Goal: Task Accomplishment & Management: Use online tool/utility

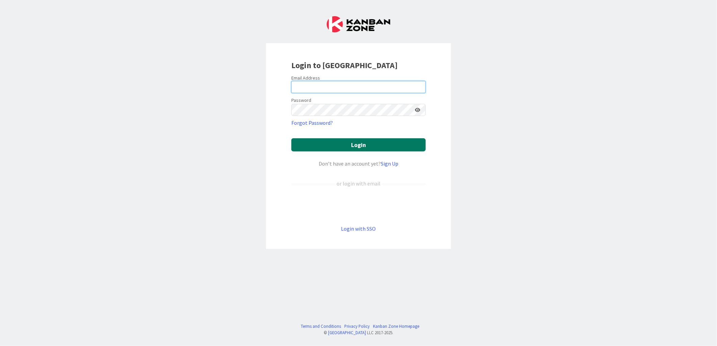
type input "[EMAIL_ADDRESS][DOMAIN_NAME]"
click at [314, 144] on button "Login" at bounding box center [358, 144] width 134 height 13
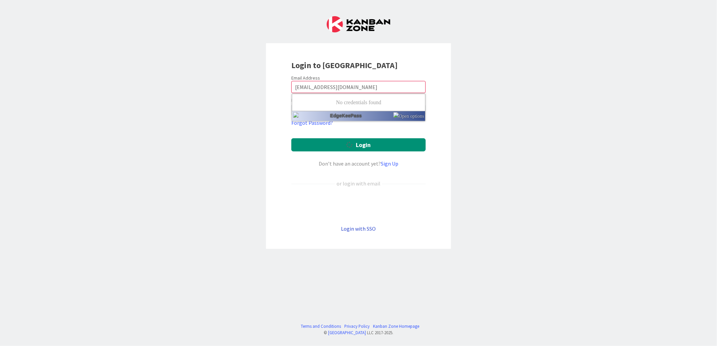
click at [348, 229] on link "Login with SSO" at bounding box center [358, 229] width 35 height 7
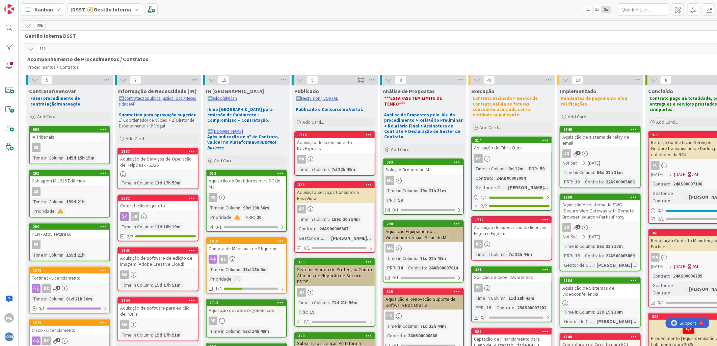
click at [109, 9] on b "[DSST]🧭Gestão Interna" at bounding box center [101, 9] width 60 height 7
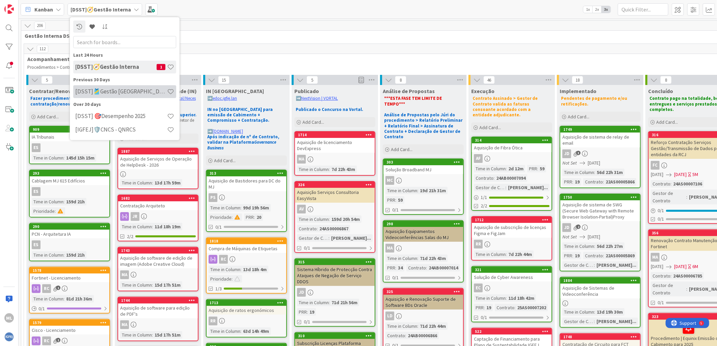
click at [128, 95] on h4 "[DSST]🎽Gestão [GEOGRAPHIC_DATA]" at bounding box center [121, 91] width 92 height 7
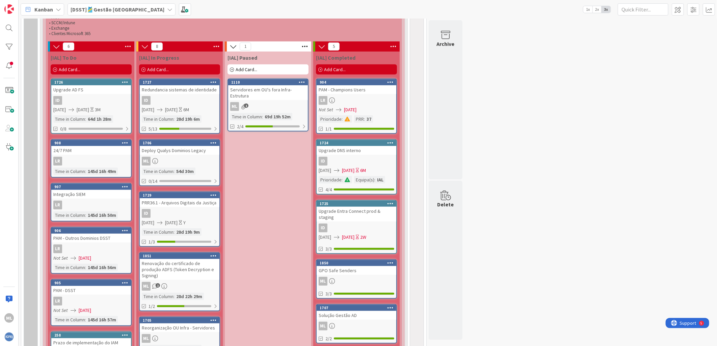
scroll to position [300, 0]
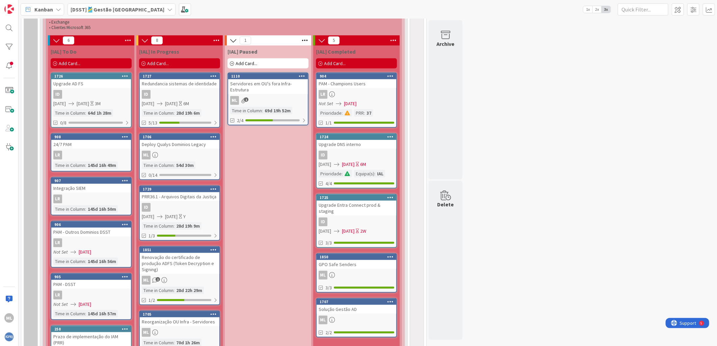
click at [179, 260] on div "Renovação do certificado de produção ADFS (Token Decryption e Signing)" at bounding box center [180, 263] width 80 height 21
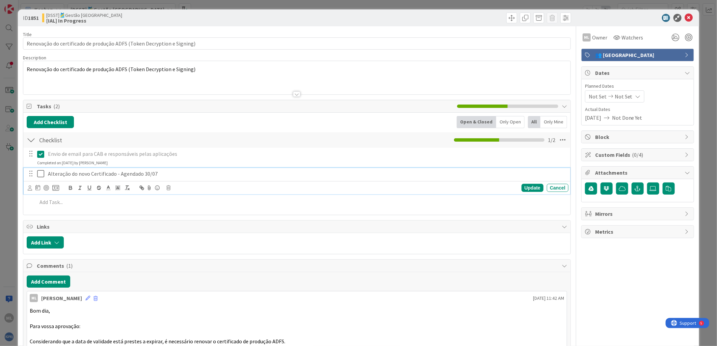
click at [39, 176] on icon at bounding box center [42, 174] width 10 height 8
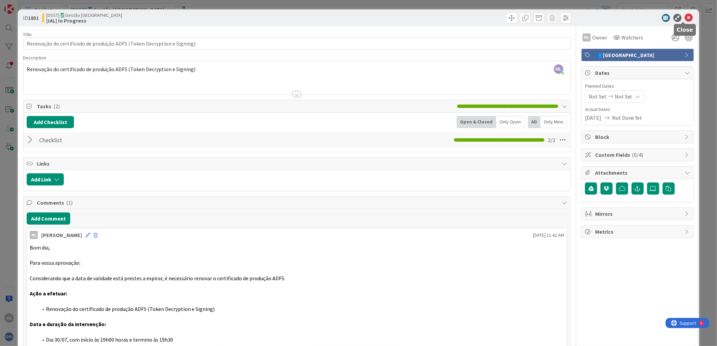
click at [685, 15] on icon at bounding box center [689, 18] width 8 height 8
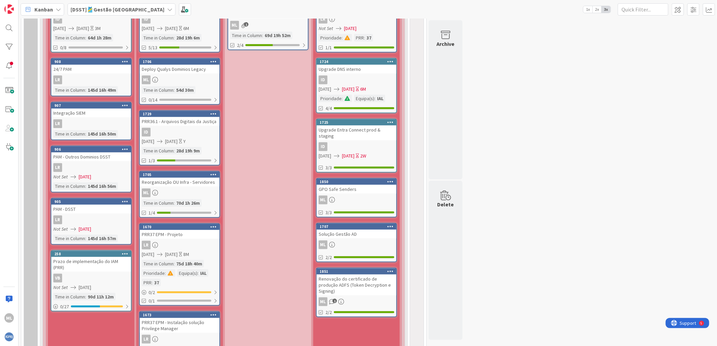
scroll to position [338, 0]
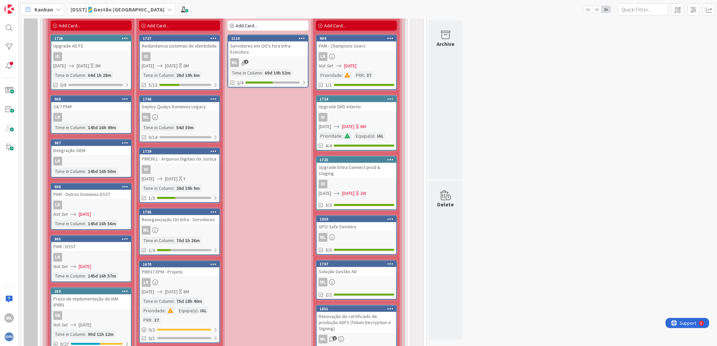
click at [175, 104] on div "Deploy Qualys Dominios Legacy" at bounding box center [180, 106] width 80 height 9
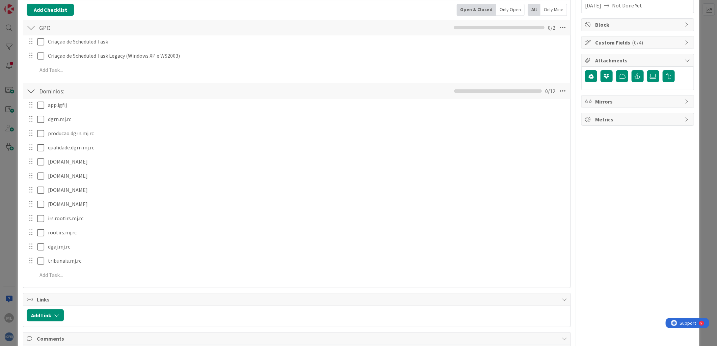
scroll to position [75, 0]
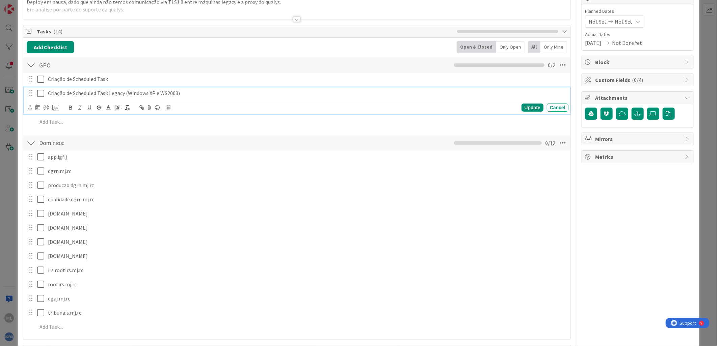
click at [41, 95] on icon at bounding box center [42, 93] width 10 height 8
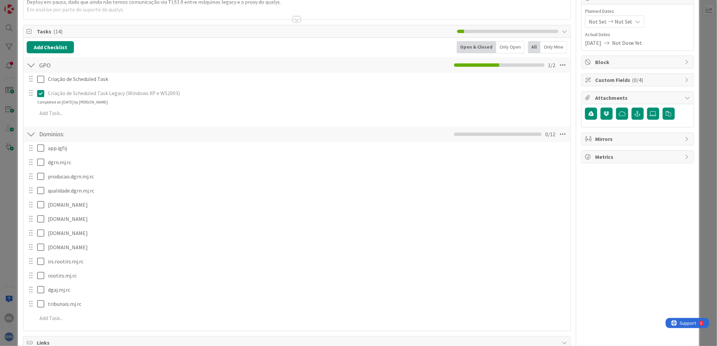
click at [53, 103] on div "Completed on [DATE] by [PERSON_NAME]" at bounding box center [72, 102] width 71 height 6
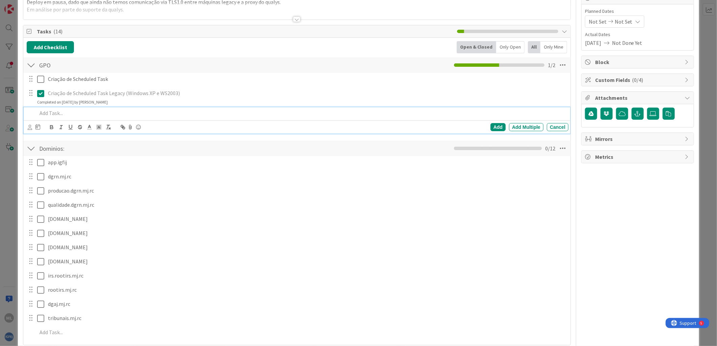
click at [55, 113] on p at bounding box center [301, 113] width 529 height 8
click at [144, 96] on p "Criação de Scheduled Task Legacy (Windows XP e WS2003)" at bounding box center [307, 93] width 518 height 8
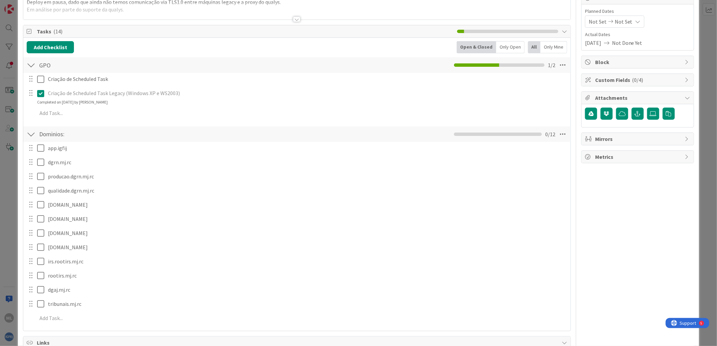
scroll to position [0, 0]
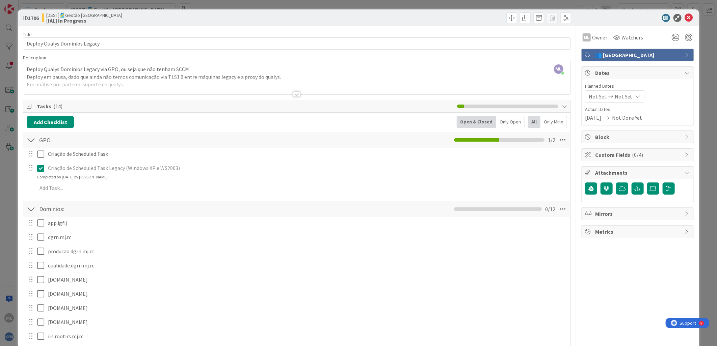
click at [295, 94] on div at bounding box center [296, 93] width 7 height 5
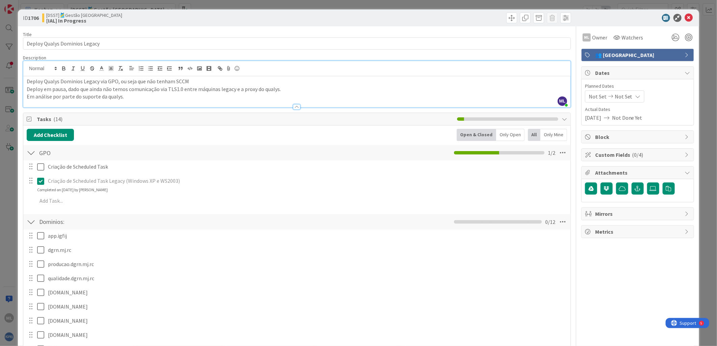
click at [130, 99] on p "Em análise por parte do suporte da qualys." at bounding box center [297, 97] width 540 height 8
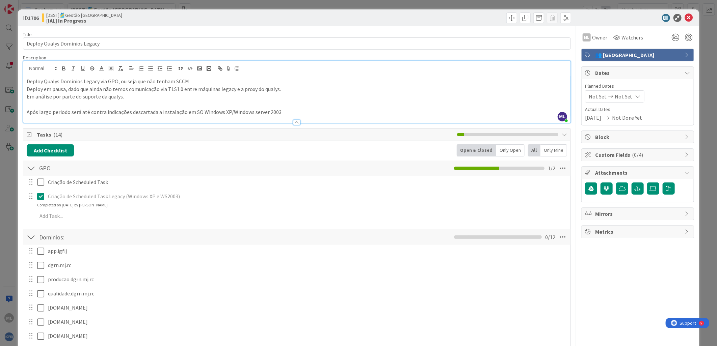
click at [69, 113] on p "Após largo periodo será até contra indicações descartada a instalação em SO Win…" at bounding box center [297, 112] width 540 height 8
click at [69, 197] on p "Criação de Scheduled Task Legacy (Windows XP e WS2003)" at bounding box center [307, 197] width 518 height 8
click at [40, 196] on icon at bounding box center [42, 196] width 10 height 8
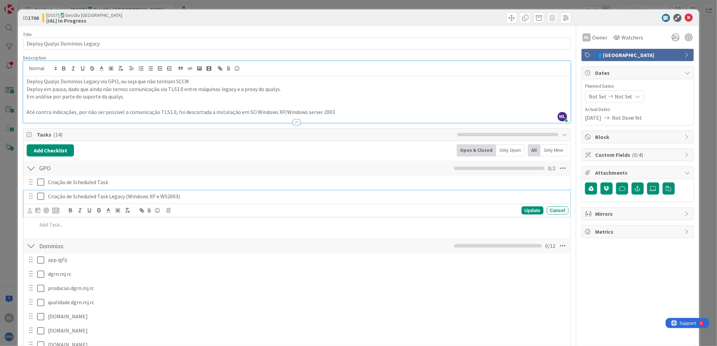
click at [184, 194] on p "Criação de Scheduled Task Legacy (Windows XP e WS2003)" at bounding box center [307, 197] width 518 height 8
click at [41, 194] on icon at bounding box center [42, 196] width 10 height 8
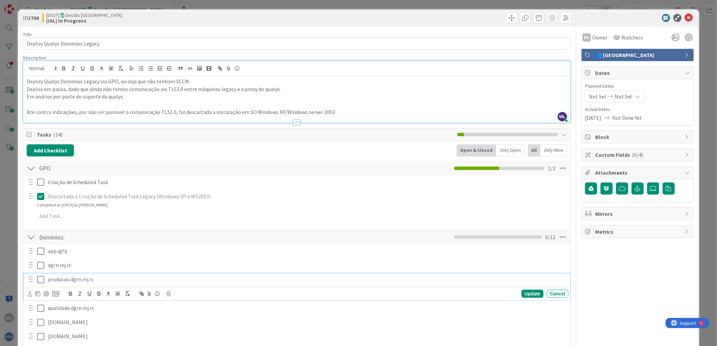
click at [40, 281] on icon at bounding box center [42, 280] width 10 height 8
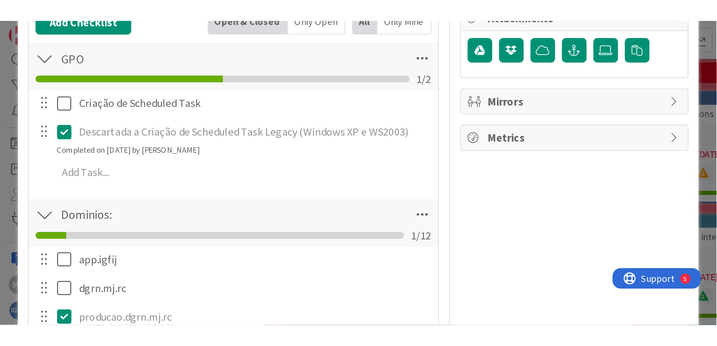
scroll to position [150, 0]
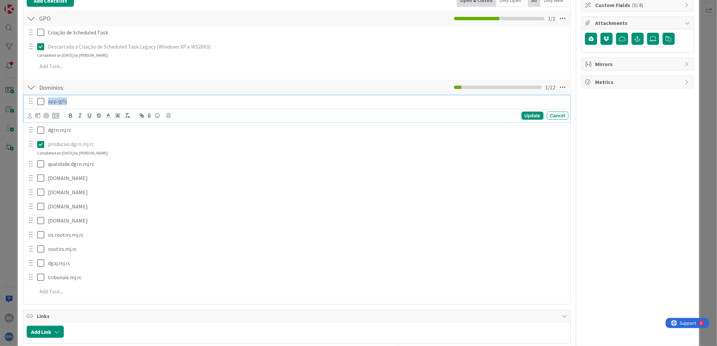
drag, startPoint x: 69, startPoint y: 103, endPoint x: 48, endPoint y: 105, distance: 21.0
click at [48, 105] on p "app.igfij" at bounding box center [307, 102] width 518 height 8
copy p "app.igfij"
click at [39, 99] on icon at bounding box center [42, 102] width 10 height 8
